Goal: Task Accomplishment & Management: Use online tool/utility

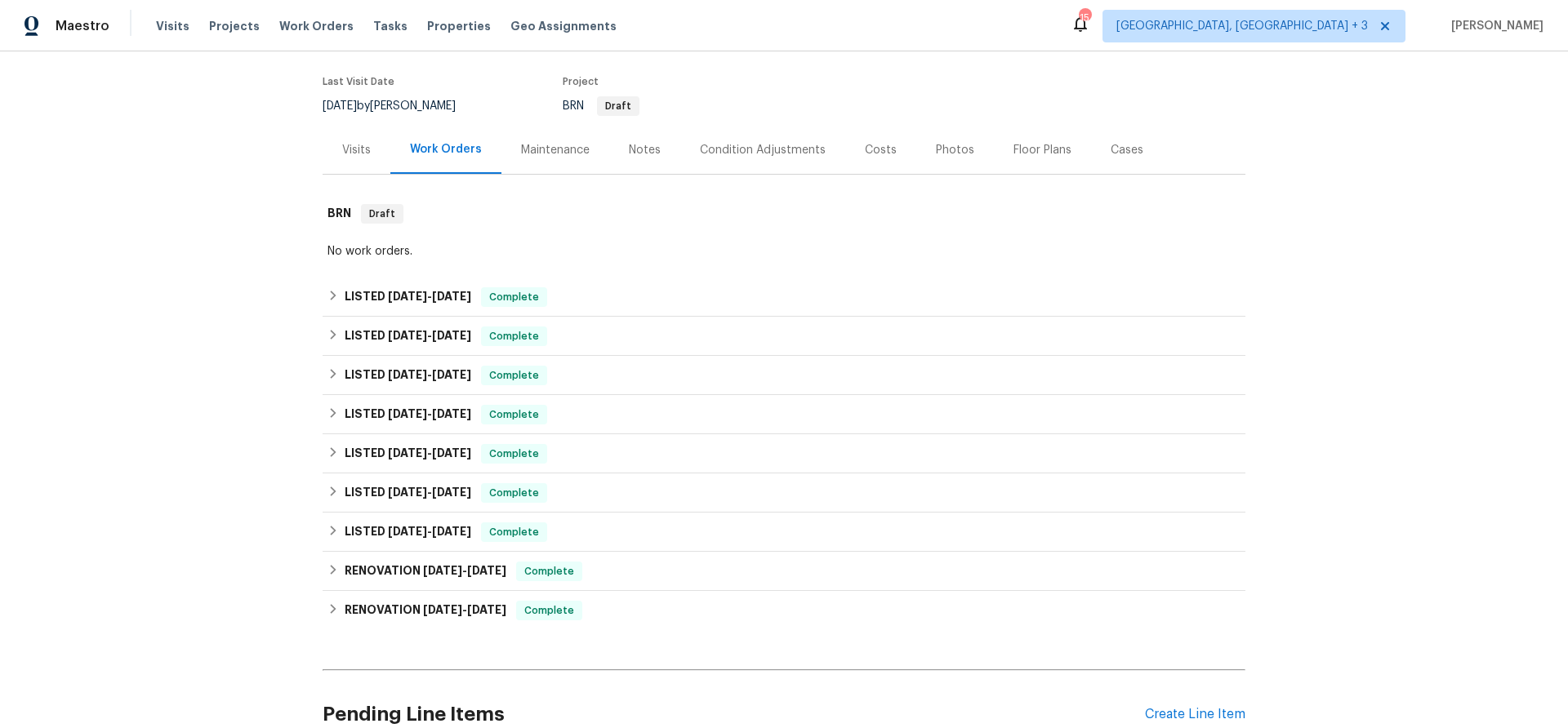
scroll to position [139, 0]
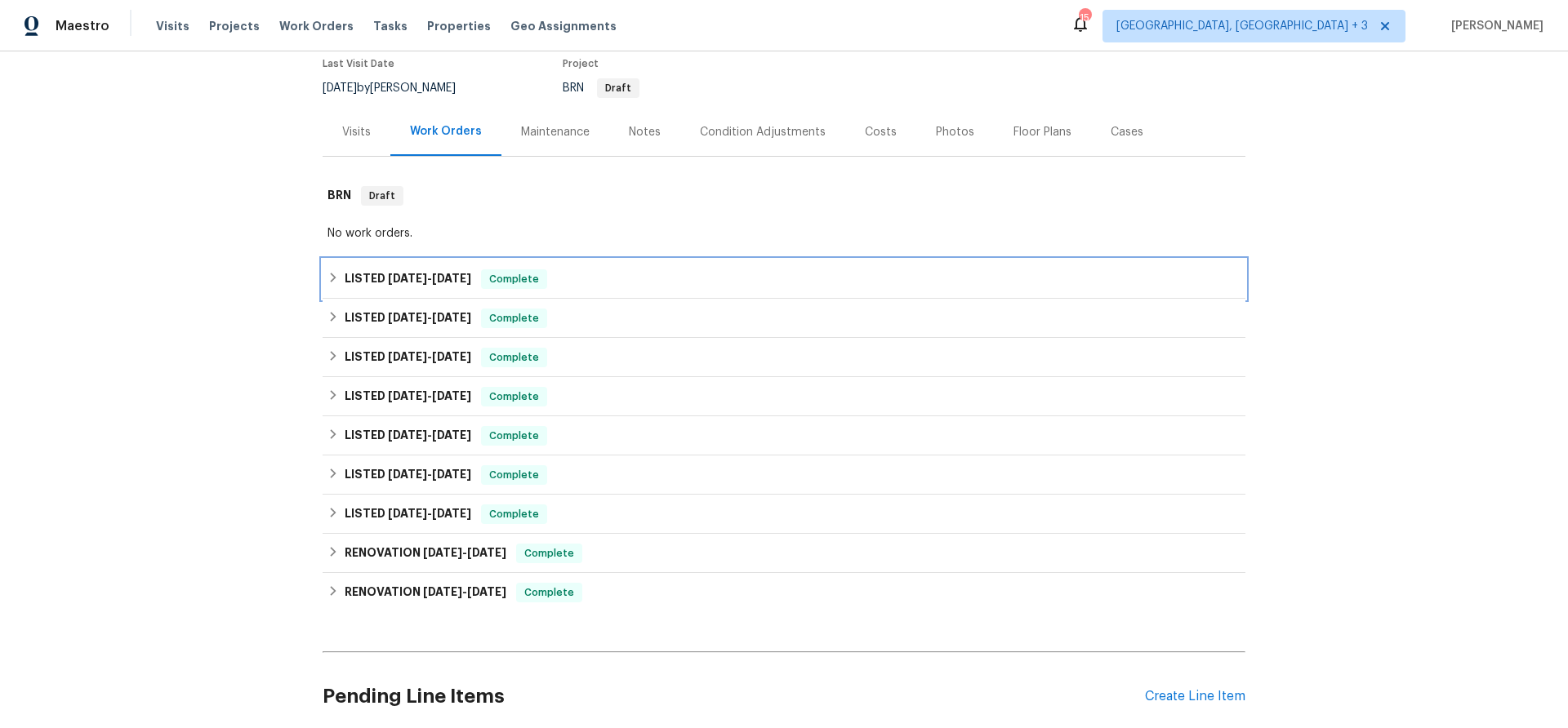
click at [374, 275] on h6 "LISTED [DATE] - [DATE]" at bounding box center [408, 279] width 126 height 20
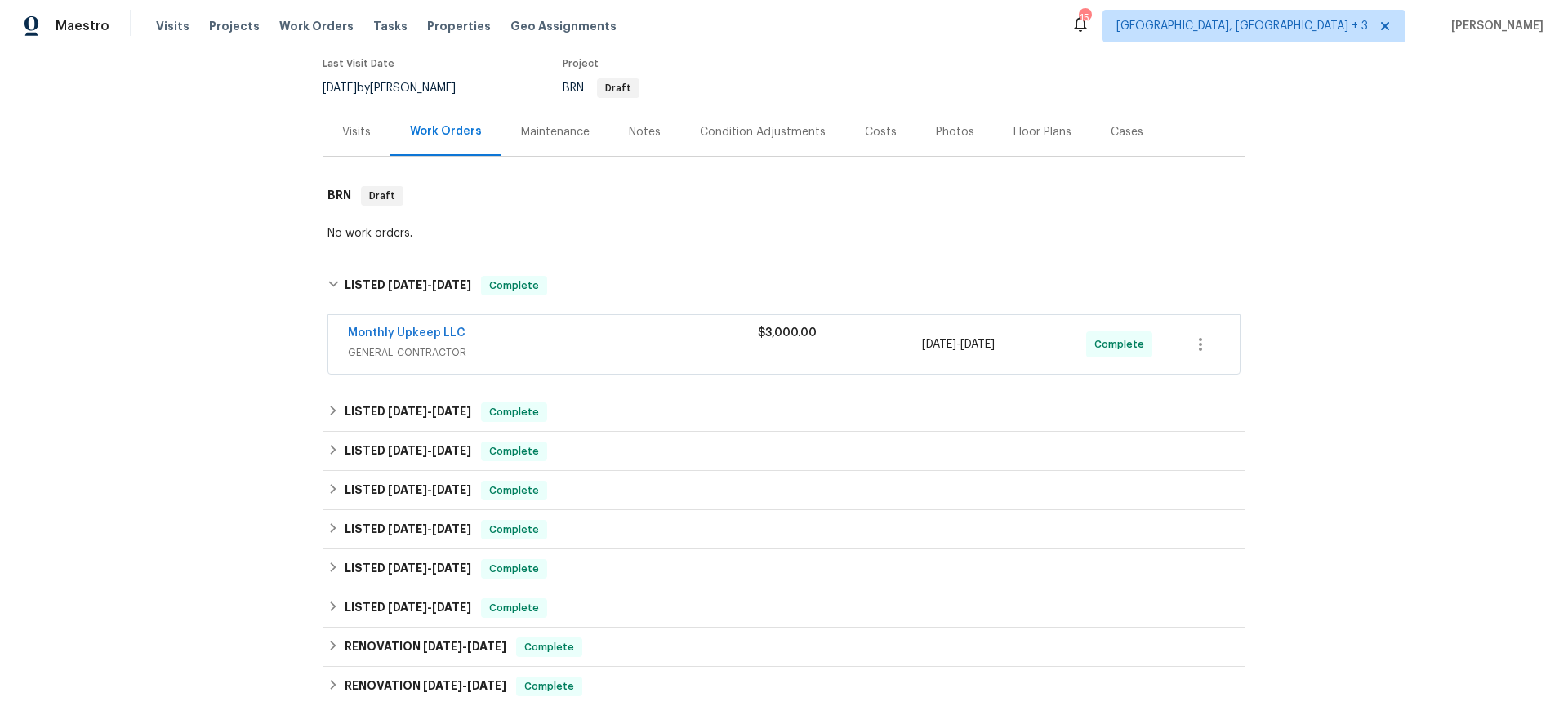
click at [540, 137] on div "Maintenance" at bounding box center [556, 132] width 69 height 17
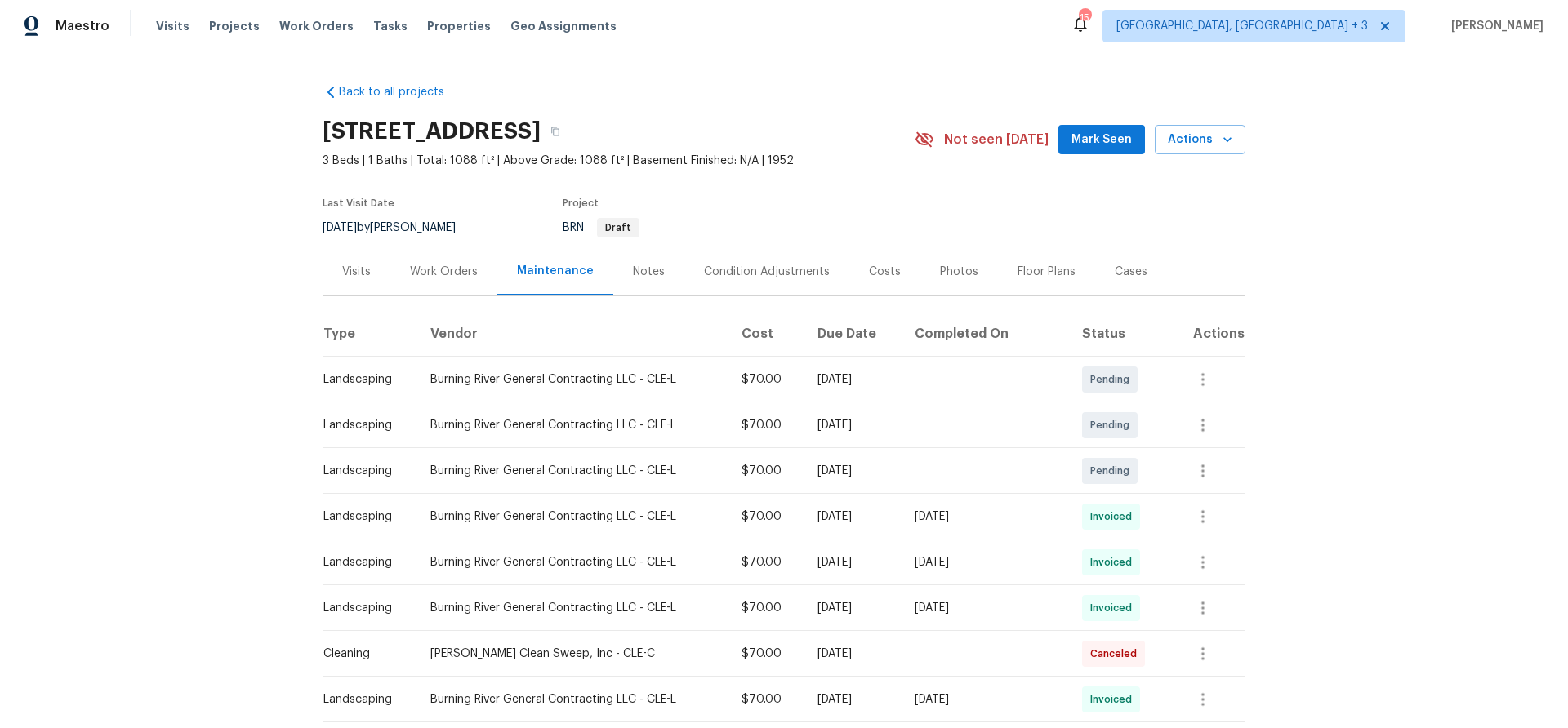
click at [652, 264] on div "Notes" at bounding box center [649, 271] width 31 height 17
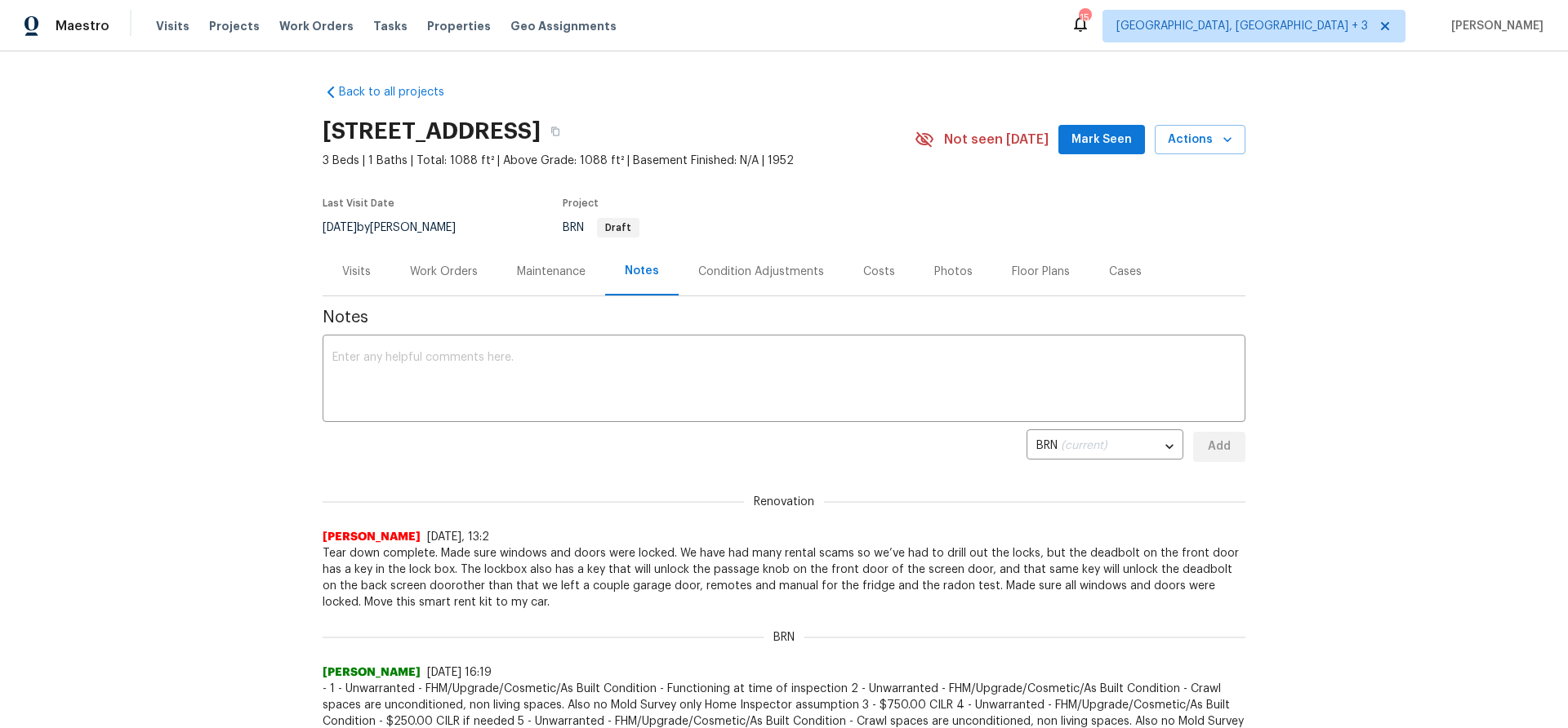
click at [379, 95] on link "Back to all projects" at bounding box center [401, 92] width 157 height 17
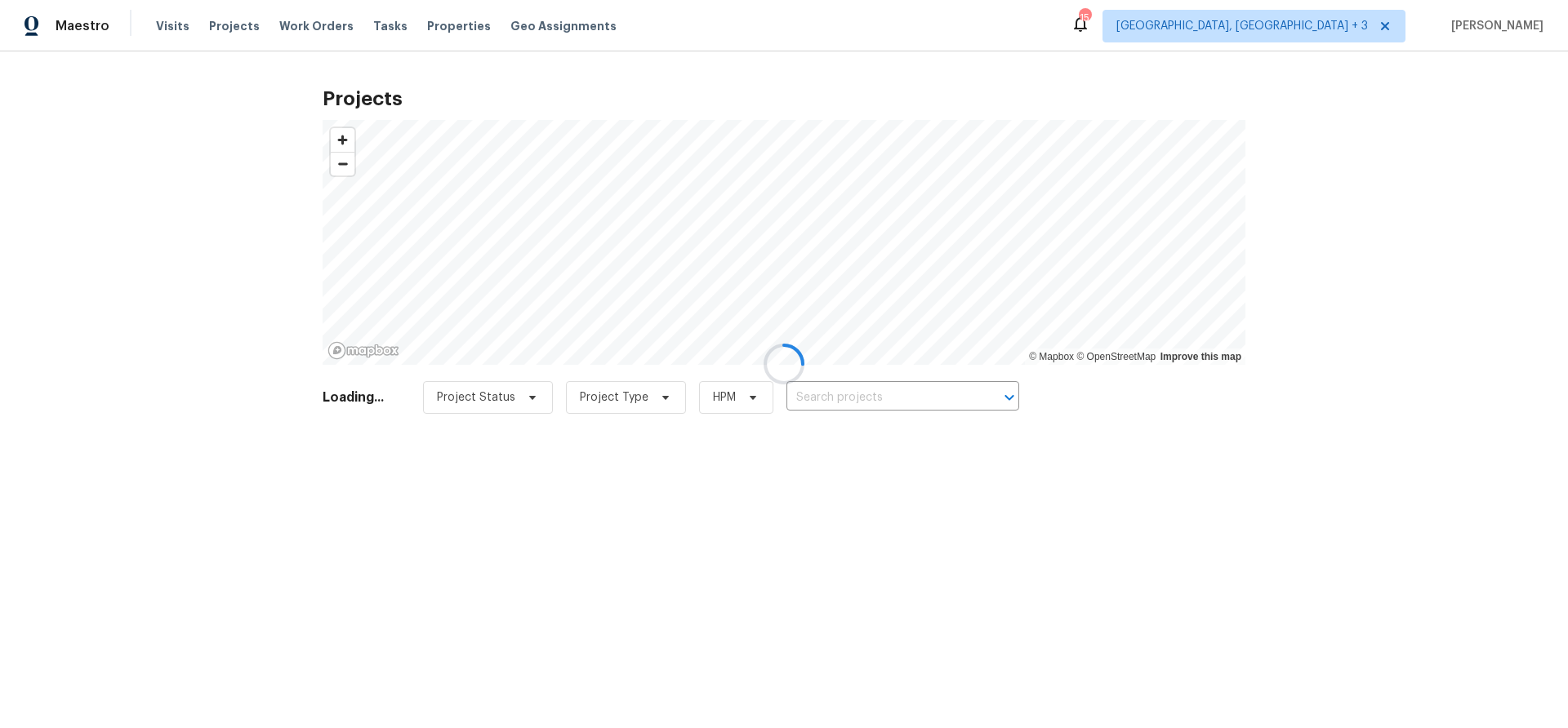
click at [1334, 40] on div at bounding box center [784, 364] width 1568 height 728
click at [1331, 24] on div at bounding box center [784, 364] width 1568 height 728
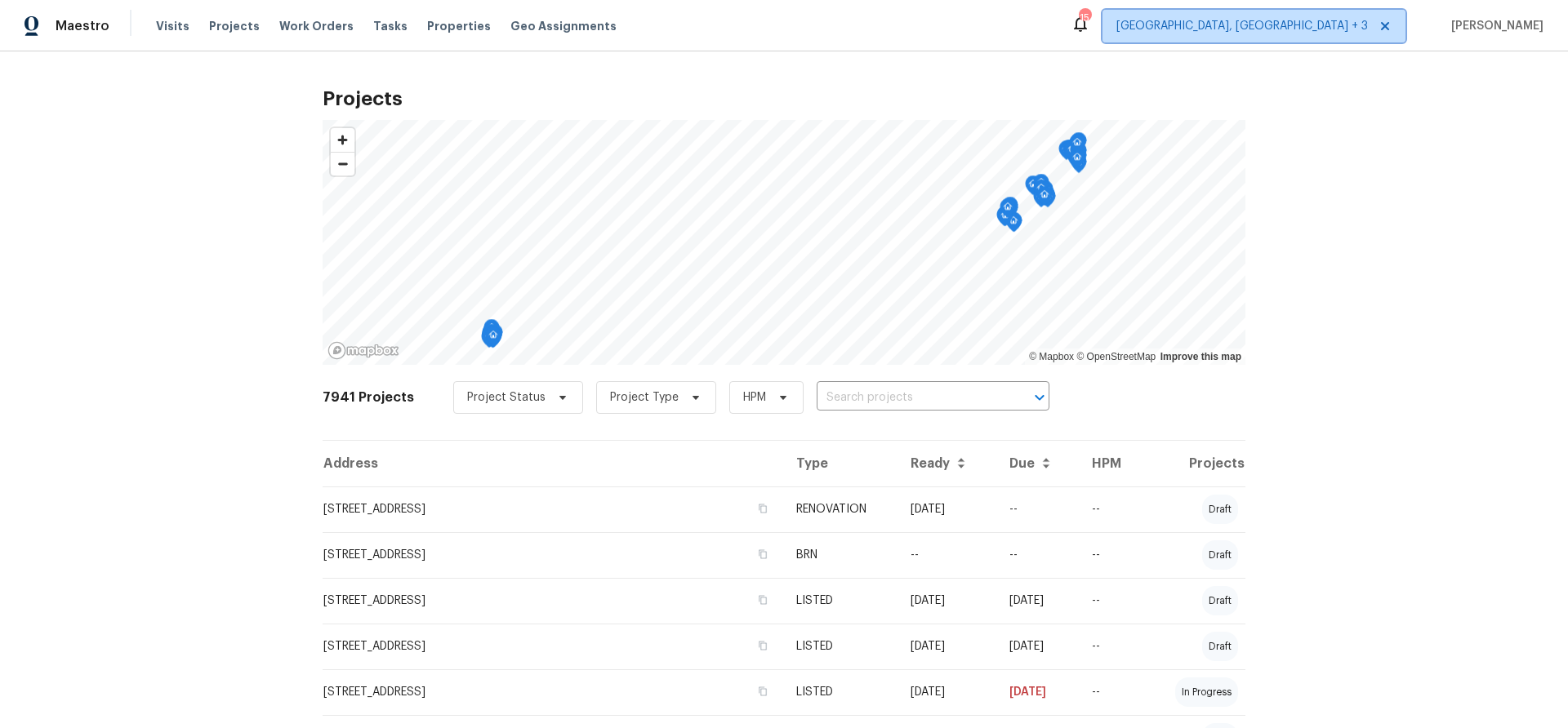
click at [1331, 26] on span "[GEOGRAPHIC_DATA], [GEOGRAPHIC_DATA] + 3" at bounding box center [1242, 25] width 252 height 17
click at [289, 23] on span "Work Orders" at bounding box center [317, 25] width 74 height 17
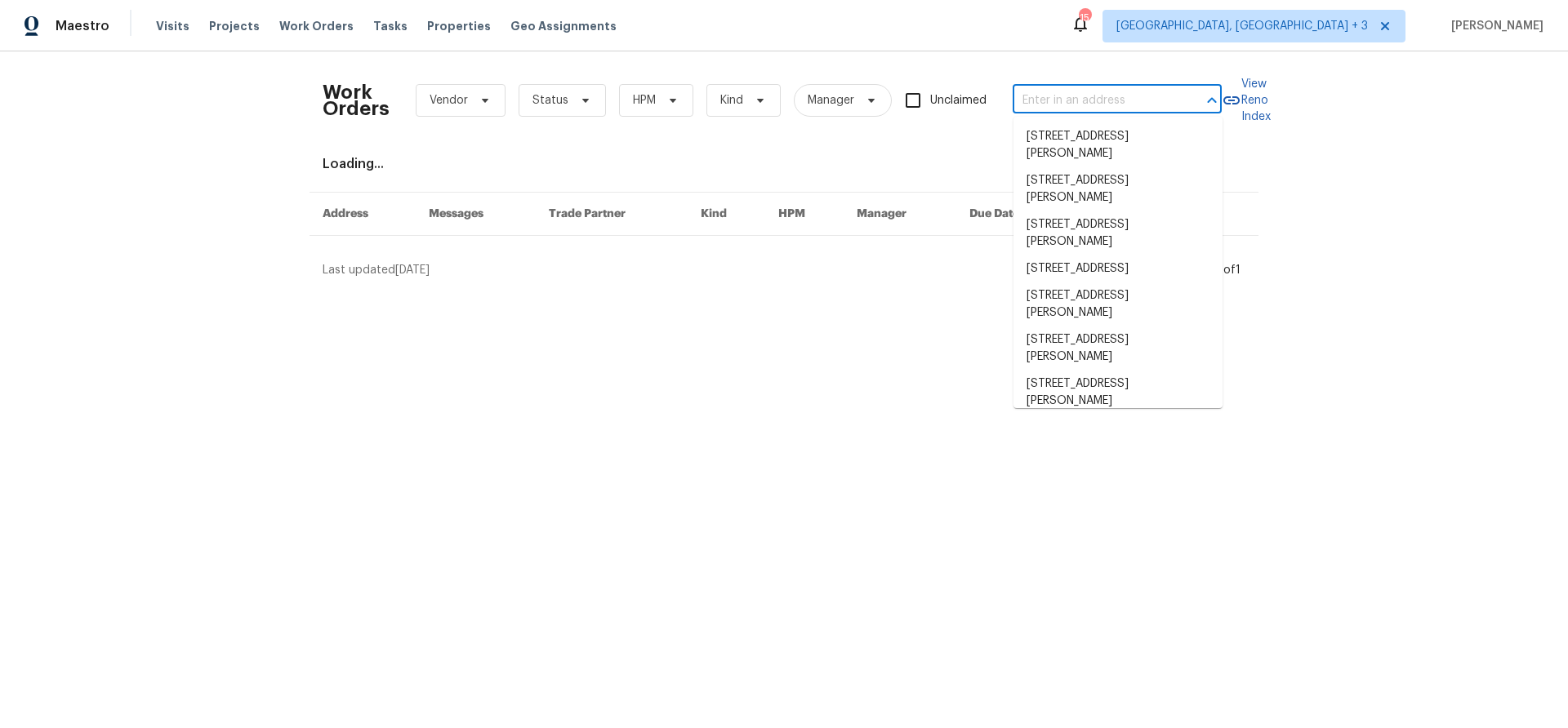
click at [1095, 104] on input "text" at bounding box center [1094, 101] width 164 height 25
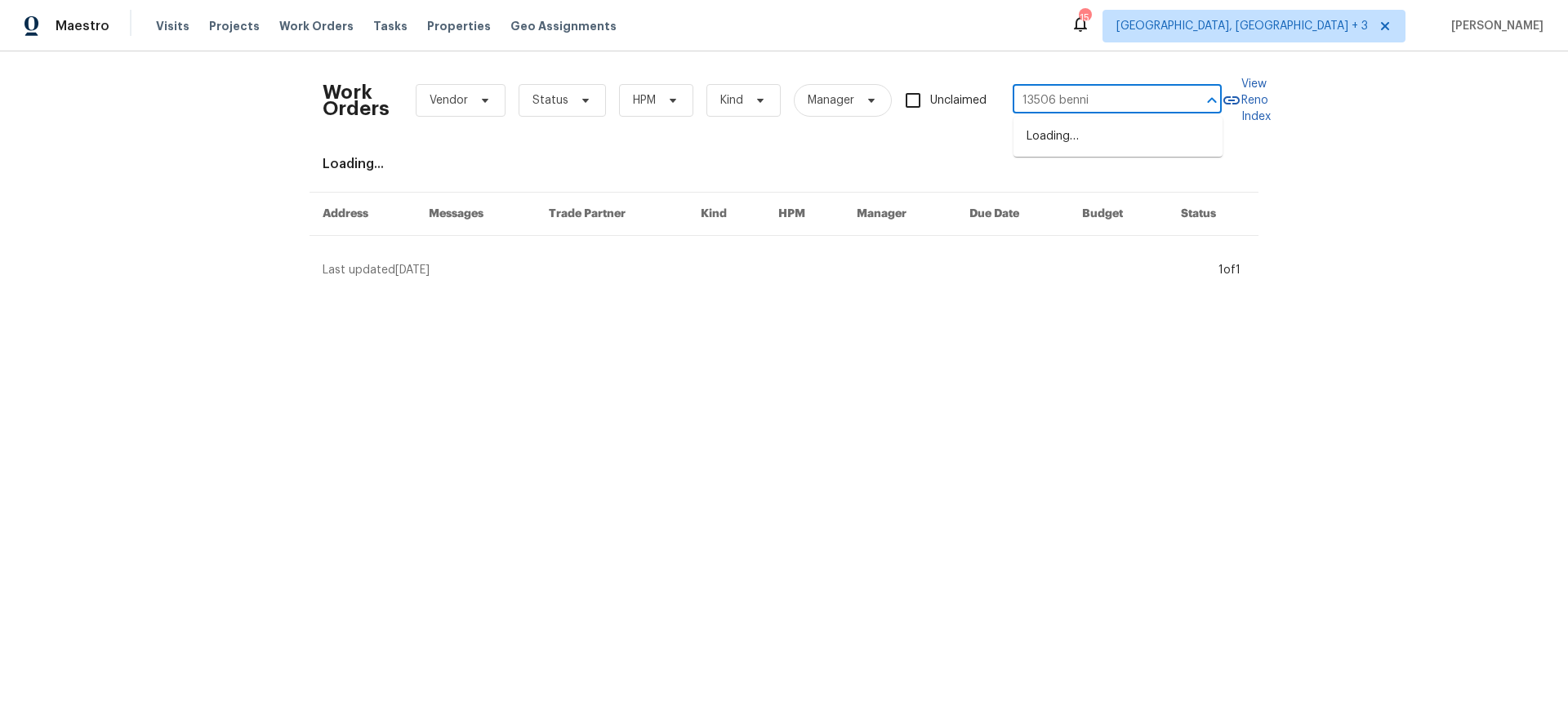
type input "13506 [PERSON_NAME]"
click at [1127, 150] on li "[STREET_ADDRESS]" at bounding box center [1117, 136] width 209 height 26
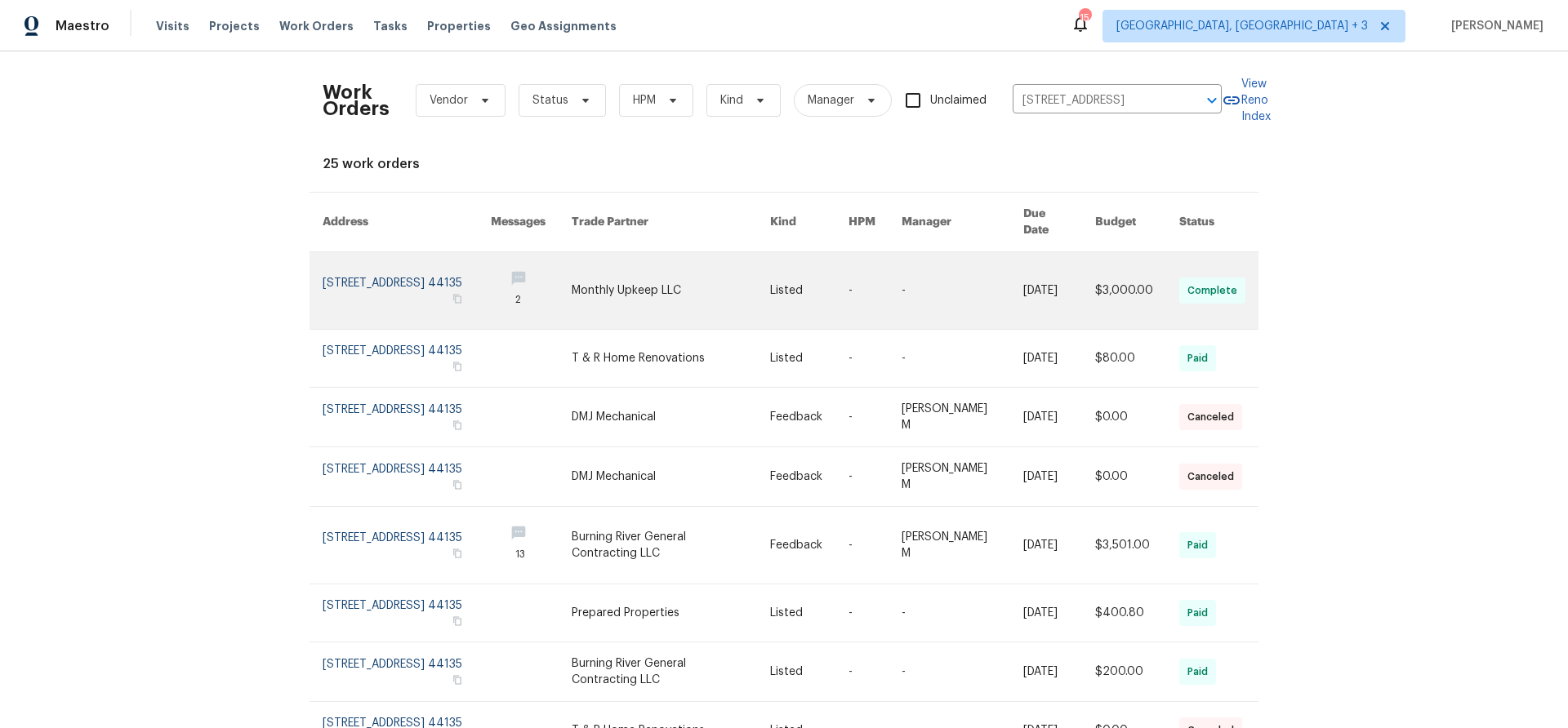
click at [420, 270] on link at bounding box center [407, 290] width 169 height 76
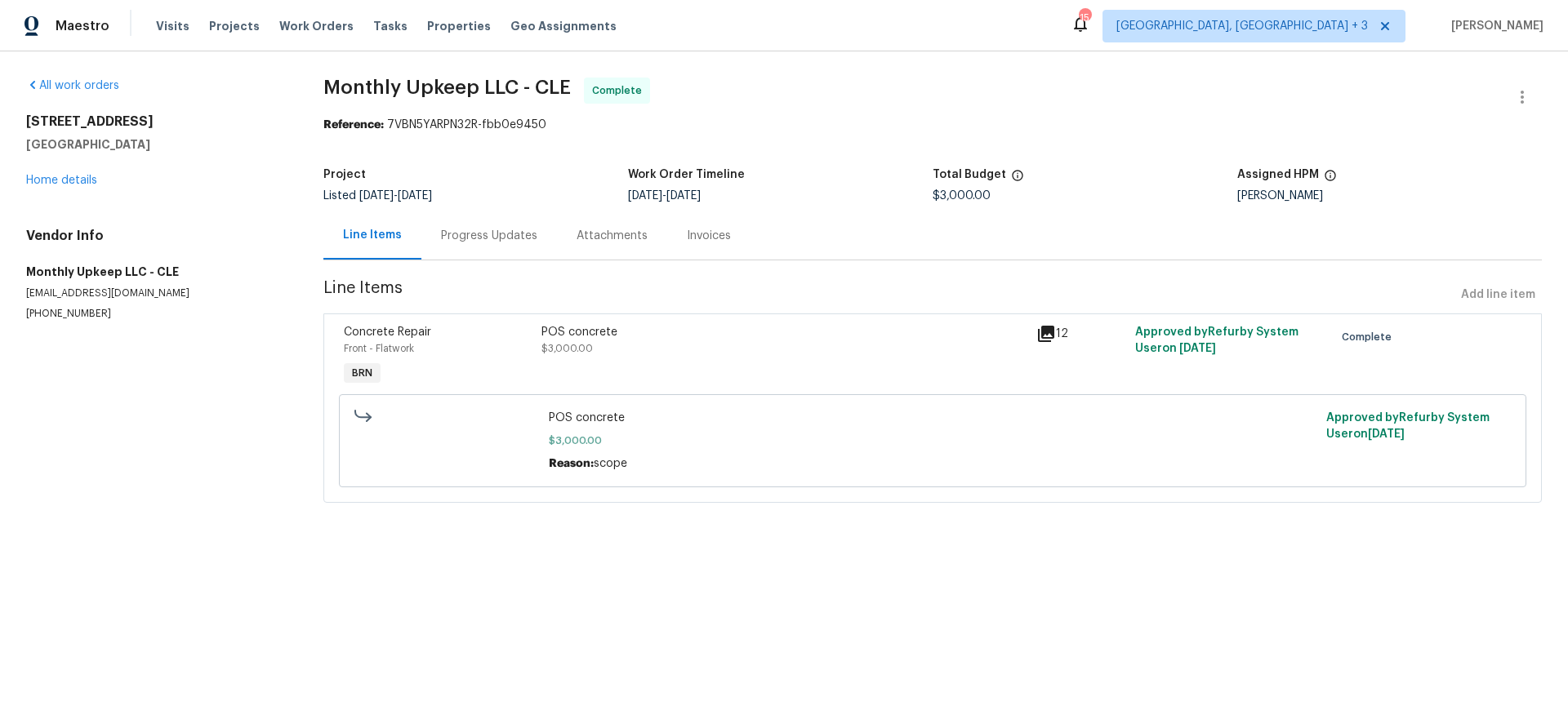
click at [1036, 328] on icon at bounding box center [1046, 334] width 20 height 20
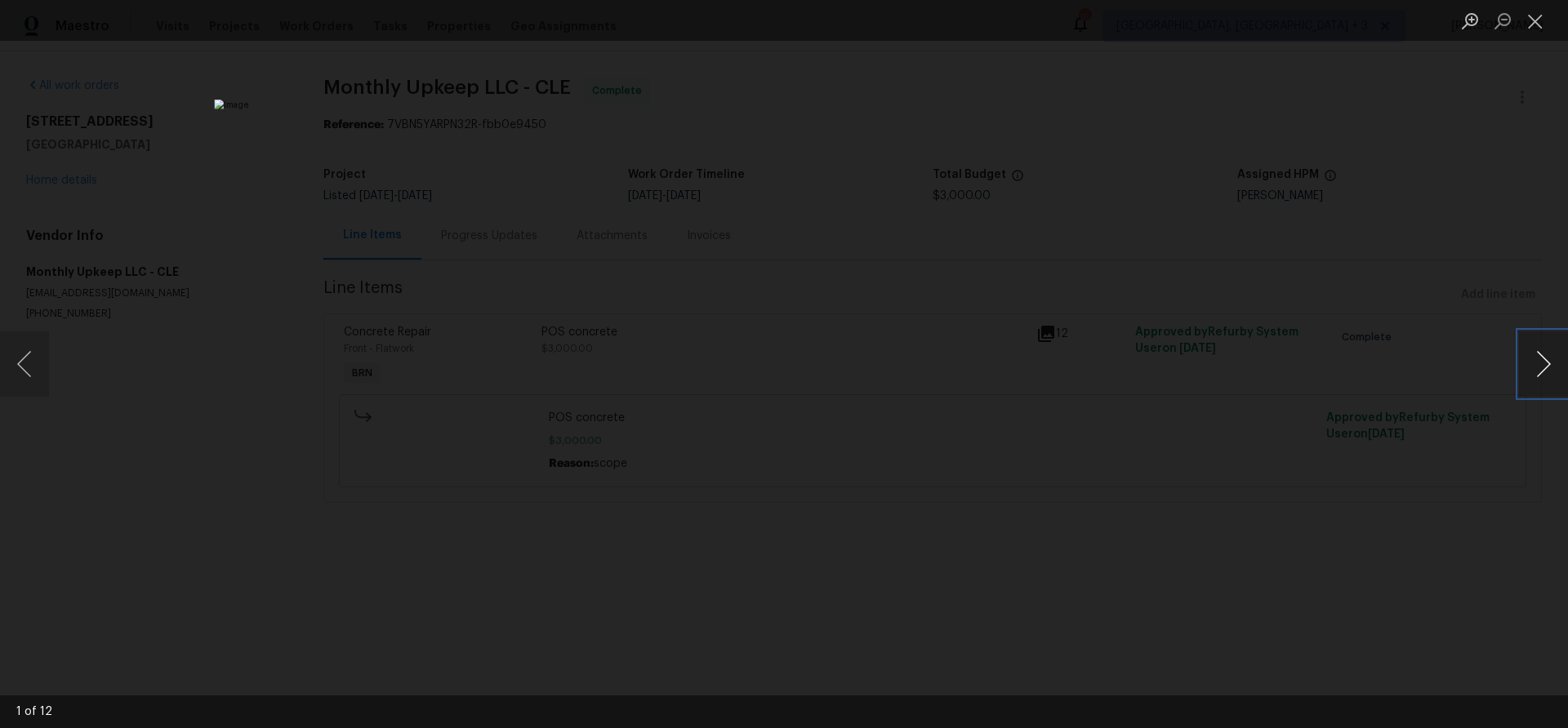
click at [1550, 362] on button "Next image" at bounding box center [1544, 364] width 49 height 66
click at [1549, 362] on button "Next image" at bounding box center [1544, 364] width 49 height 66
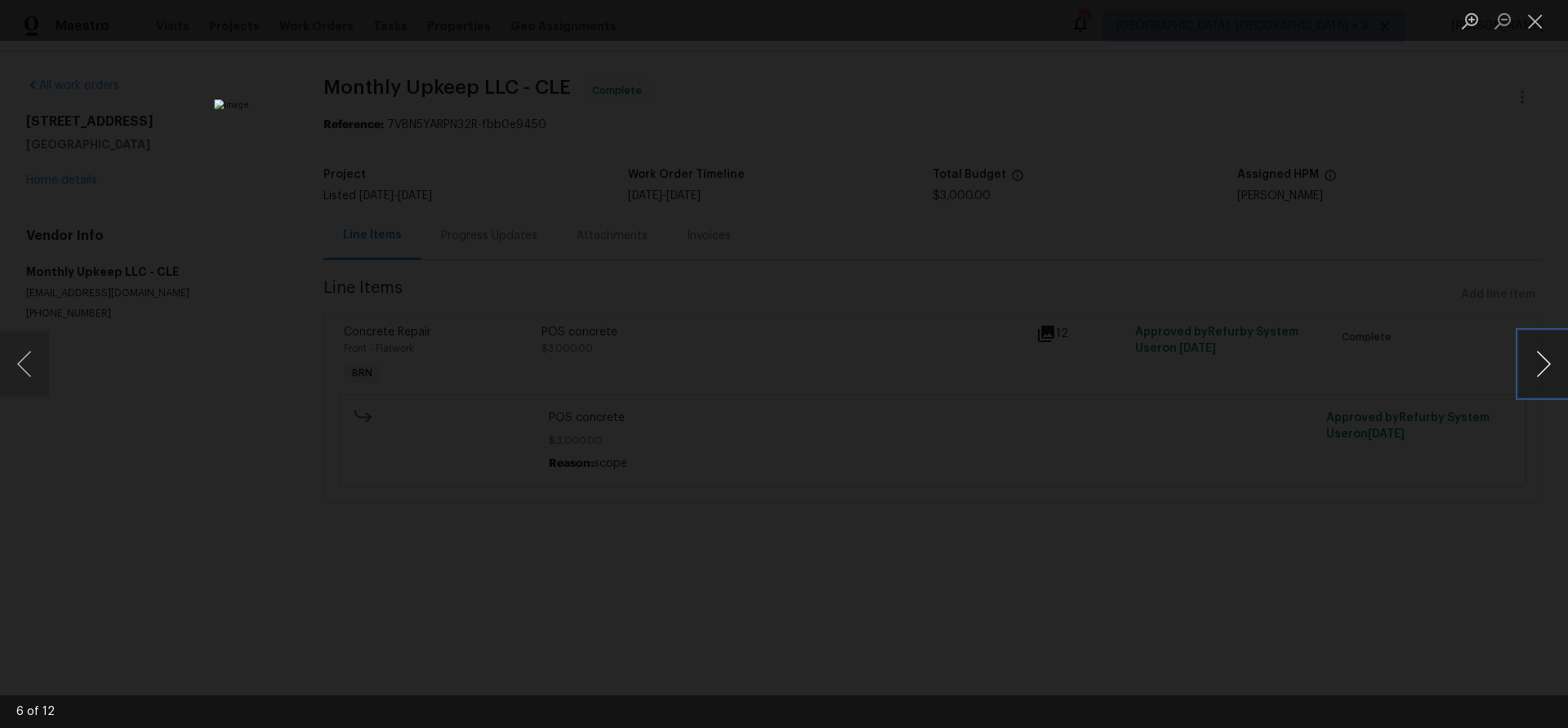
click at [1549, 362] on button "Next image" at bounding box center [1544, 364] width 49 height 66
click at [286, 232] on div "Lightbox" at bounding box center [784, 364] width 1568 height 728
